Goal: Transaction & Acquisition: Purchase product/service

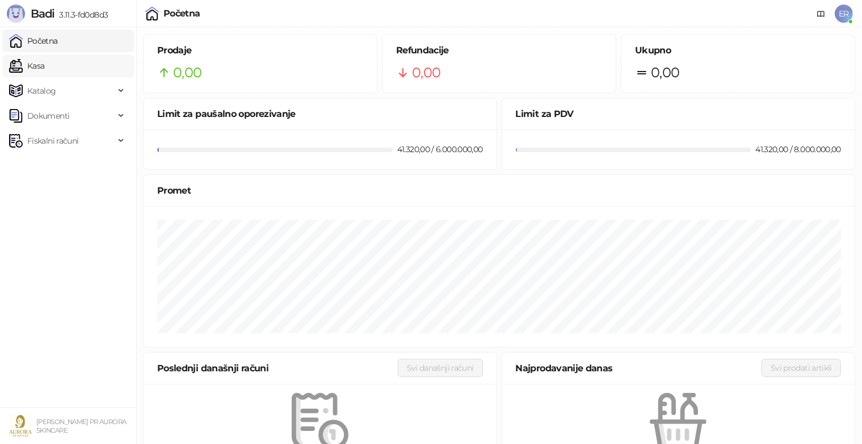
click at [44, 66] on link "Kasa" at bounding box center [26, 65] width 35 height 23
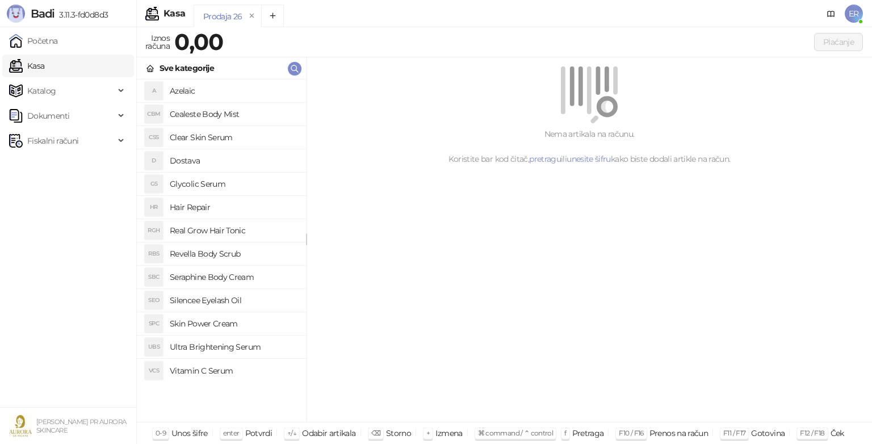
click at [193, 181] on h4 "Glycolic Serum" at bounding box center [233, 184] width 127 height 18
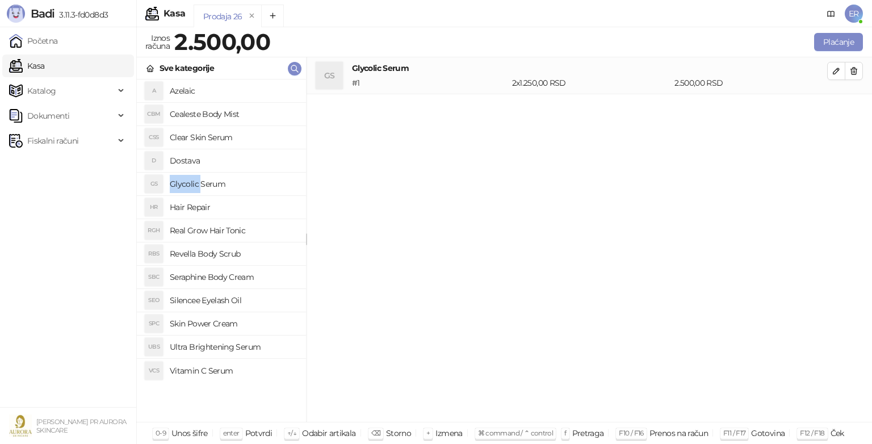
click at [179, 178] on h4 "Glycolic Serum" at bounding box center [233, 184] width 127 height 18
click at [184, 163] on h4 "Dostava" at bounding box center [233, 161] width 127 height 18
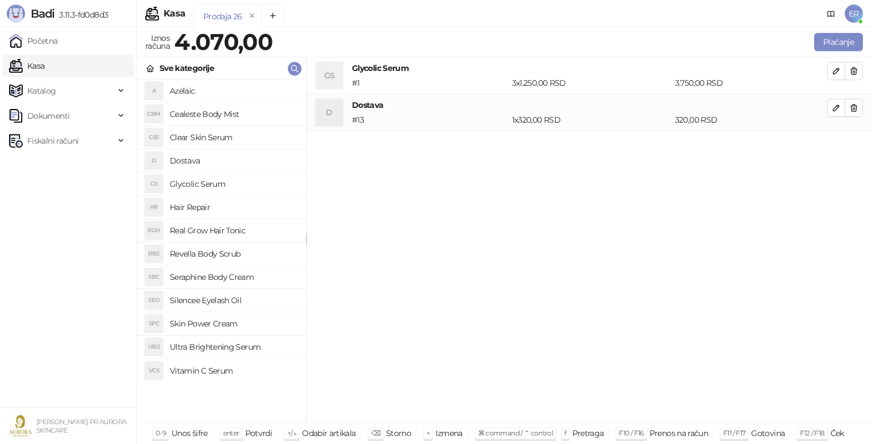
click at [184, 163] on h4 "Dostava" at bounding box center [233, 161] width 127 height 18
click at [851, 111] on icon "button" at bounding box center [853, 107] width 9 height 9
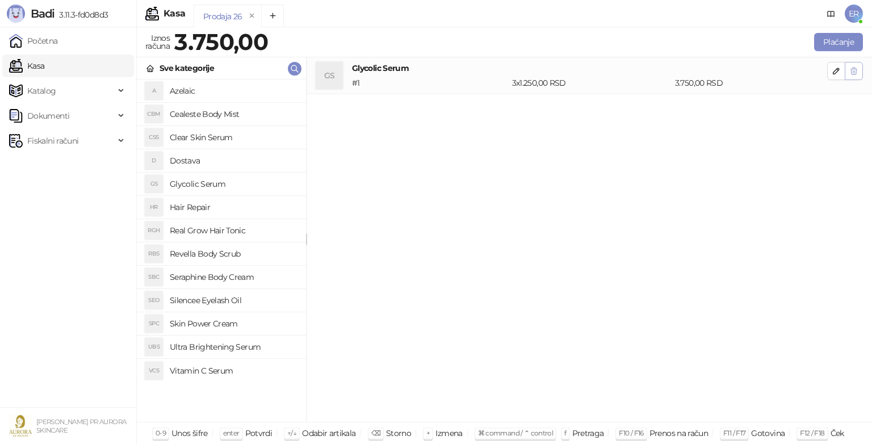
click at [852, 73] on icon "button" at bounding box center [853, 70] width 9 height 9
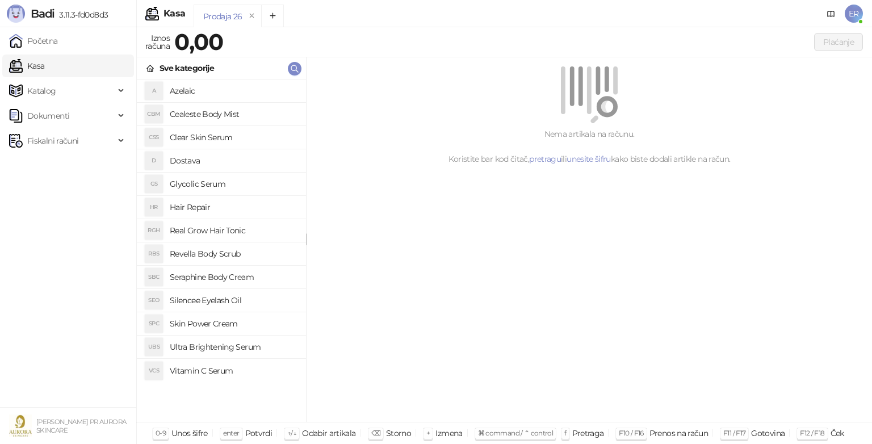
click at [205, 181] on h4 "Glycolic Serum" at bounding box center [233, 184] width 127 height 18
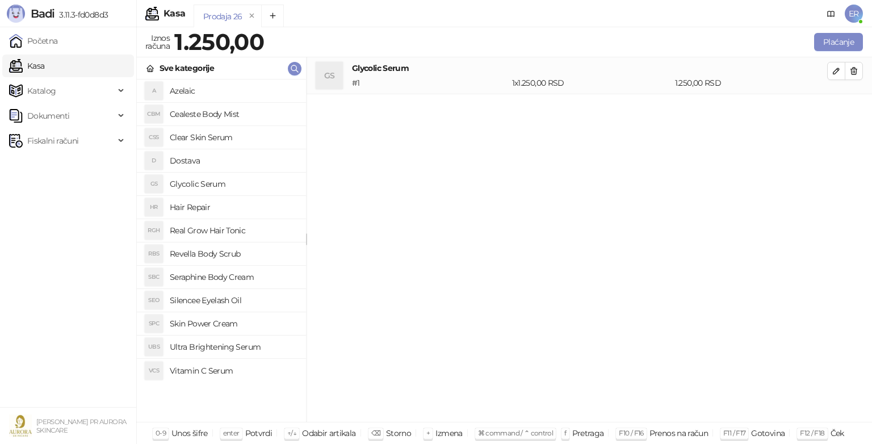
click at [205, 181] on h4 "Glycolic Serum" at bounding box center [233, 184] width 127 height 18
click at [193, 150] on li "D Dostava" at bounding box center [221, 160] width 169 height 23
click at [833, 75] on span "button" at bounding box center [836, 70] width 9 height 11
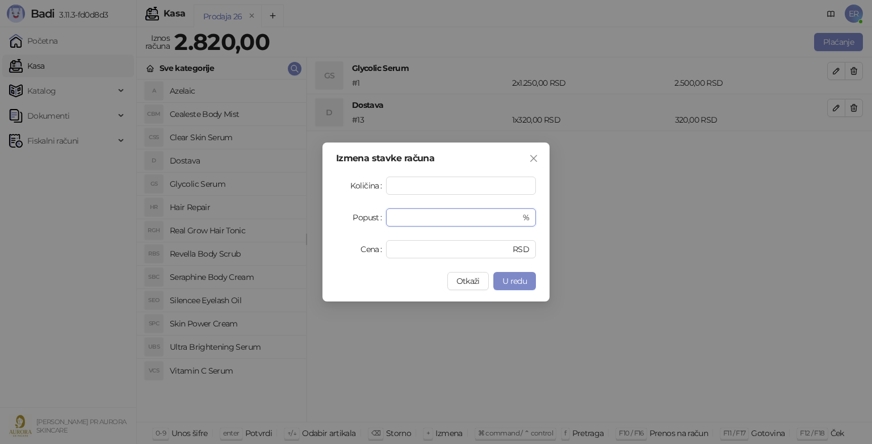
type input "*"
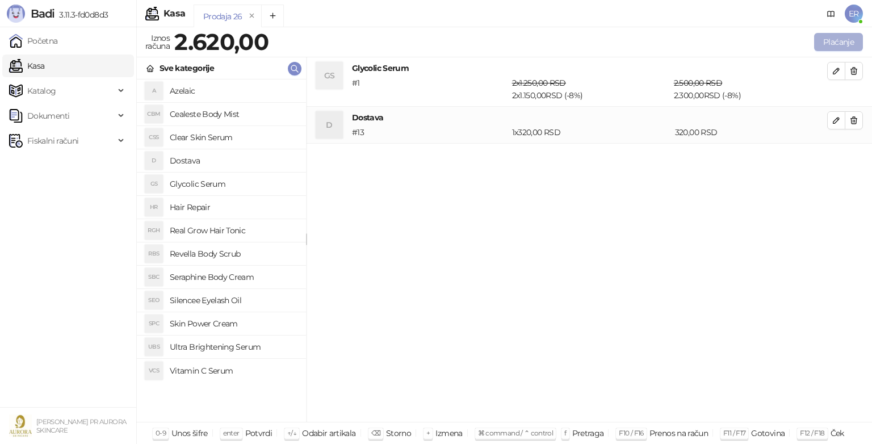
click at [814, 43] on button "Plaćanje" at bounding box center [838, 42] width 49 height 18
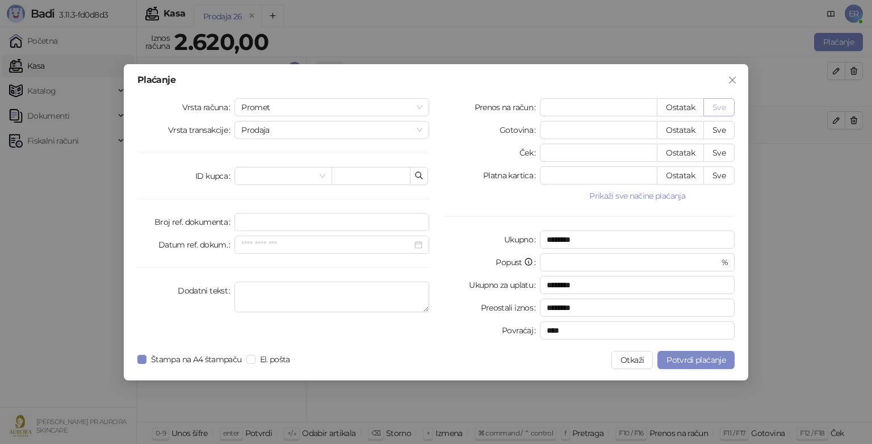
click at [715, 110] on button "Sve" at bounding box center [718, 107] width 31 height 18
type input "****"
click at [376, 293] on textarea "Dodatni tekst" at bounding box center [331, 297] width 195 height 31
type textarea "**********"
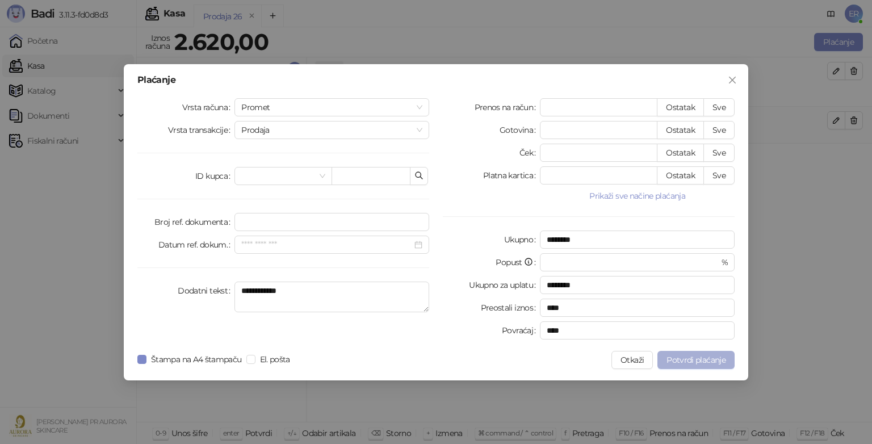
click at [690, 363] on span "Potvrdi plaćanje" at bounding box center [695, 360] width 59 height 10
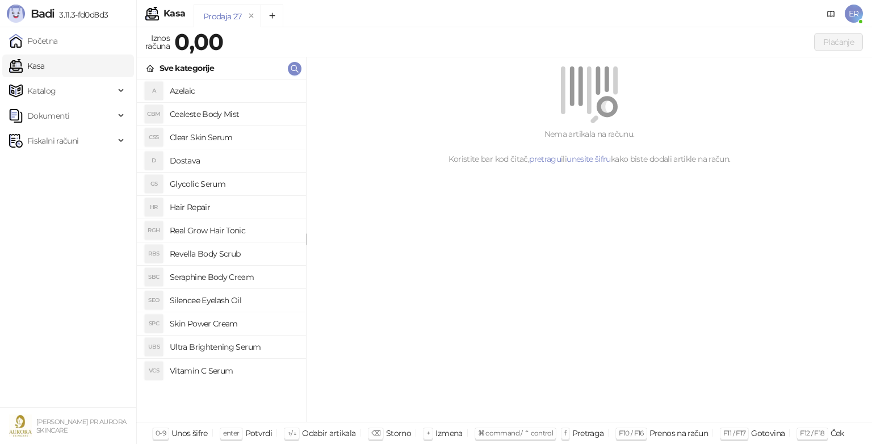
click at [194, 186] on h4 "Glycolic Serum" at bounding box center [233, 184] width 127 height 18
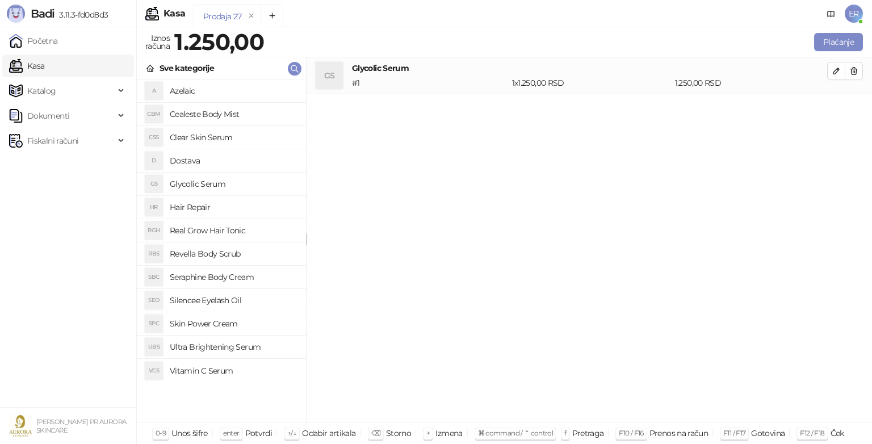
click at [194, 186] on h4 "Glycolic Serum" at bounding box center [233, 184] width 127 height 18
click at [186, 159] on h4 "Dostava" at bounding box center [233, 161] width 127 height 18
click at [836, 78] on button "button" at bounding box center [836, 71] width 18 height 18
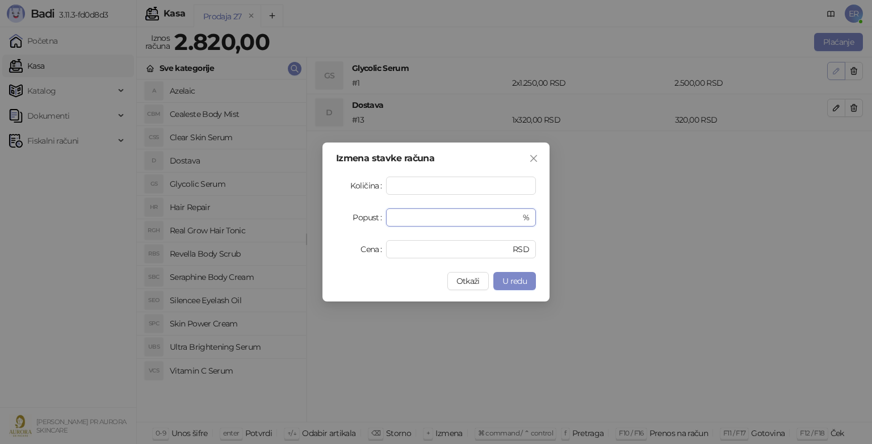
type input "*"
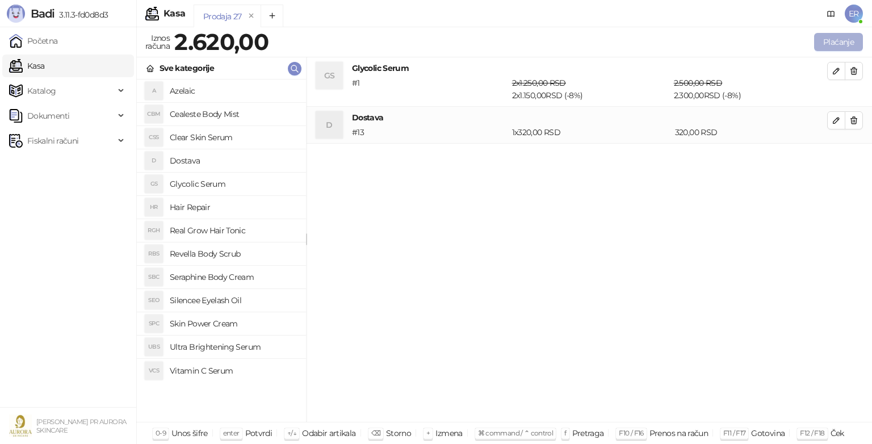
click at [831, 48] on button "Plaćanje" at bounding box center [838, 42] width 49 height 18
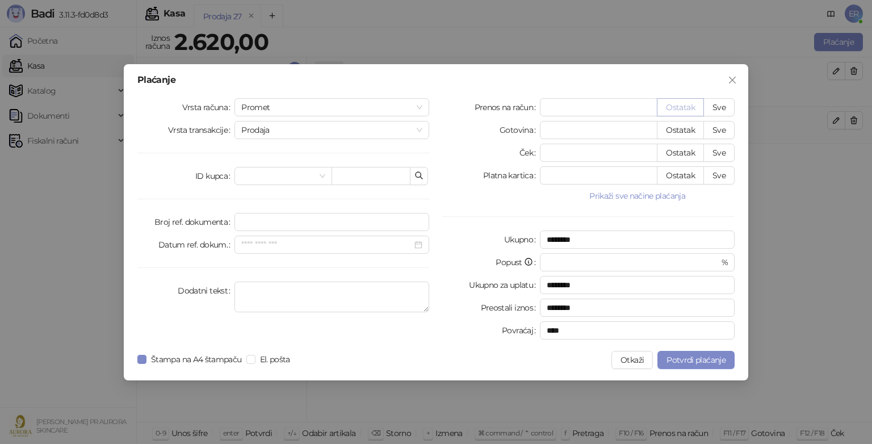
type input "*"
type input "********"
type input "*"
click at [326, 288] on textarea "Dodatni tekst" at bounding box center [331, 297] width 195 height 31
type textarea "**********"
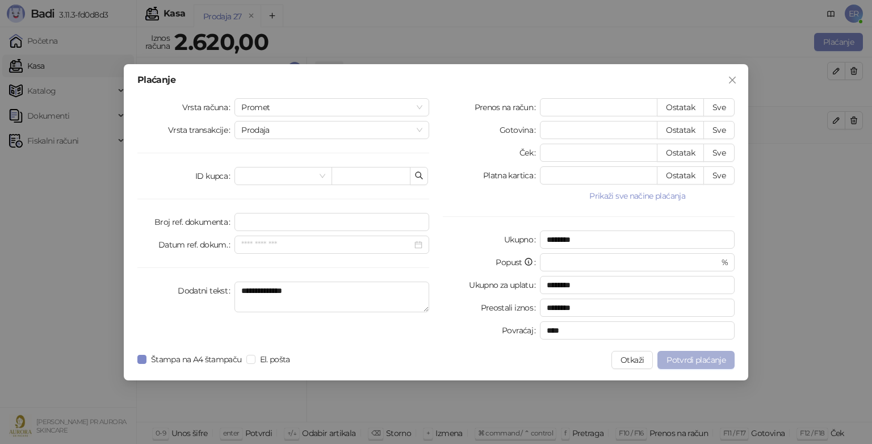
click at [690, 354] on button "Potvrdi plaćanje" at bounding box center [695, 360] width 77 height 18
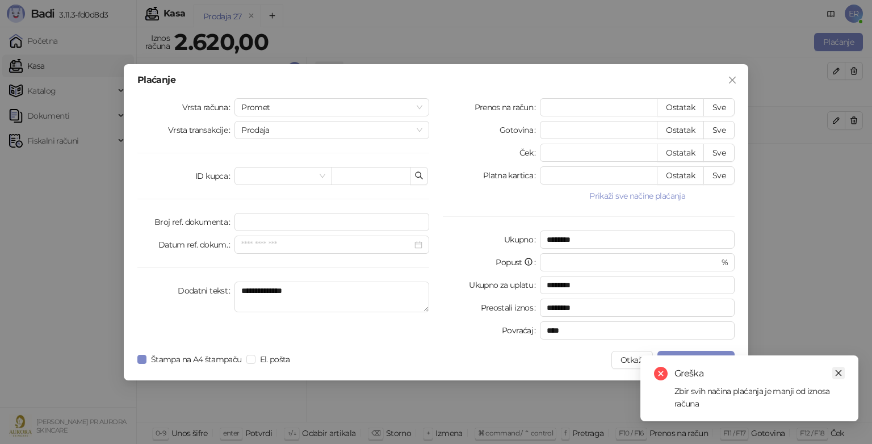
click at [841, 372] on icon "close" at bounding box center [838, 373] width 8 height 8
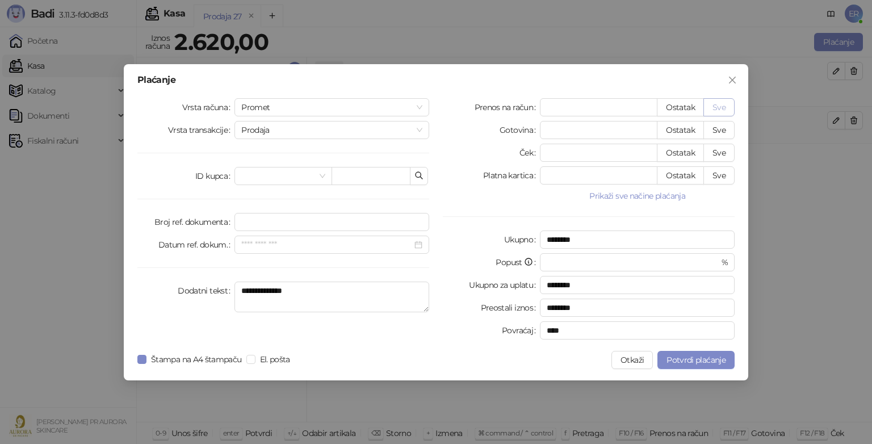
click at [710, 103] on button "Sve" at bounding box center [718, 107] width 31 height 18
type input "****"
click at [706, 357] on span "Potvrdi plaćanje" at bounding box center [695, 360] width 59 height 10
